Goal: Transaction & Acquisition: Purchase product/service

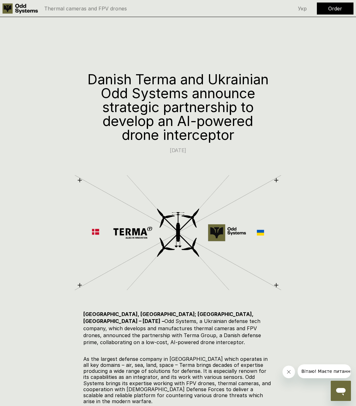
click at [7, 13] on use at bounding box center [8, 8] width 10 height 10
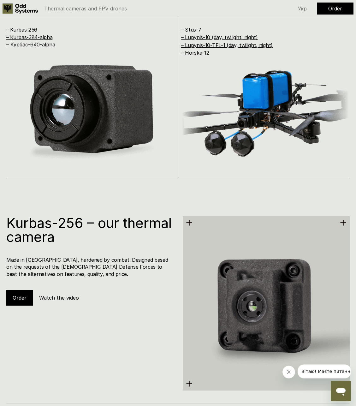
scroll to position [675, 0]
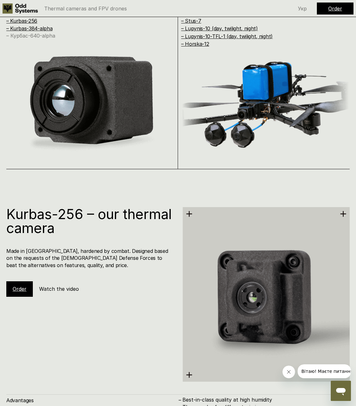
click at [25, 35] on link "– Курбас-640-alpha" at bounding box center [30, 35] width 49 height 6
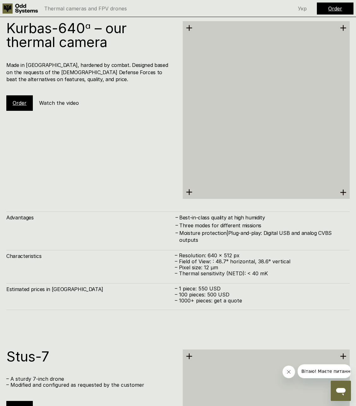
scroll to position [1536, 0]
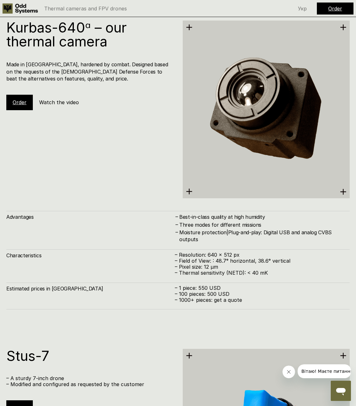
click at [287, 61] on img at bounding box center [266, 109] width 167 height 177
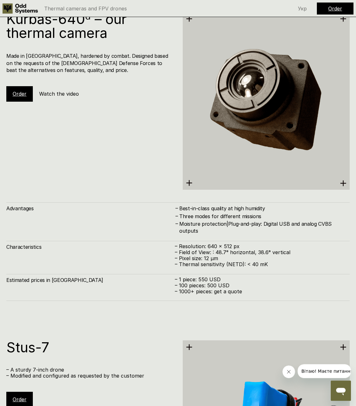
scroll to position [1440, 0]
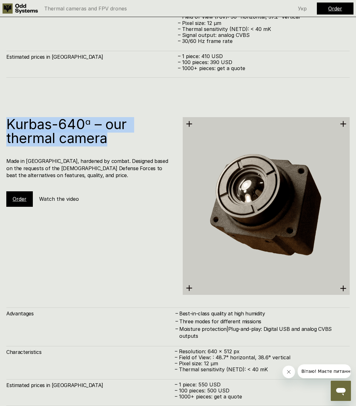
drag, startPoint x: 9, startPoint y: 119, endPoint x: 142, endPoint y: 143, distance: 134.5
click at [140, 141] on h1 "Kurbas-640ᵅ – our thermal camera" at bounding box center [89, 131] width 167 height 28
copy h1 "Kurbas-640ᵅ – our thermal camera"
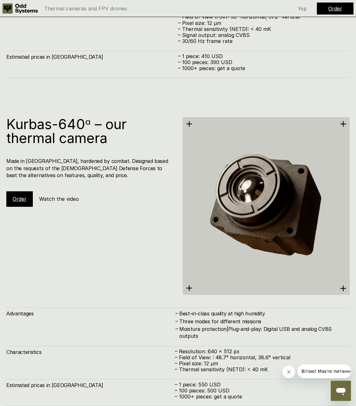
click at [54, 201] on h5 "Watch the video" at bounding box center [59, 198] width 40 height 7
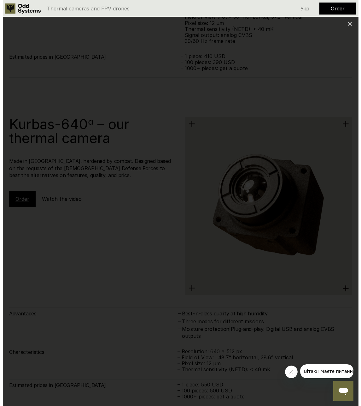
scroll to position [1451, 0]
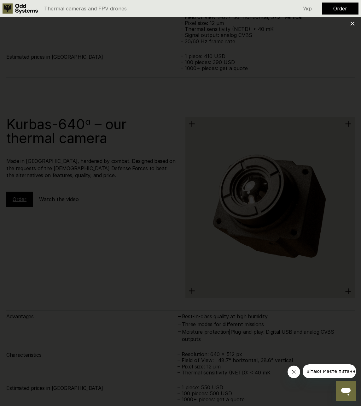
click at [154, 90] on div at bounding box center [180, 203] width 361 height 406
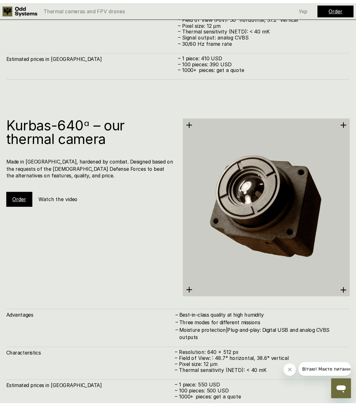
scroll to position [1440, 0]
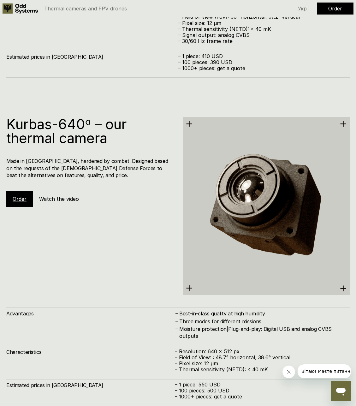
click at [18, 199] on link "Order" at bounding box center [20, 199] width 14 height 6
click at [17, 200] on link "Order" at bounding box center [20, 199] width 14 height 6
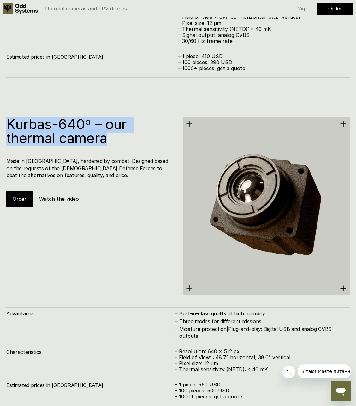
drag, startPoint x: 7, startPoint y: 119, endPoint x: 138, endPoint y: 140, distance: 132.6
click at [138, 140] on h1 "Kurbas-640ᵅ – our thermal camera" at bounding box center [89, 131] width 167 height 28
